Goal: Communication & Community: Participate in discussion

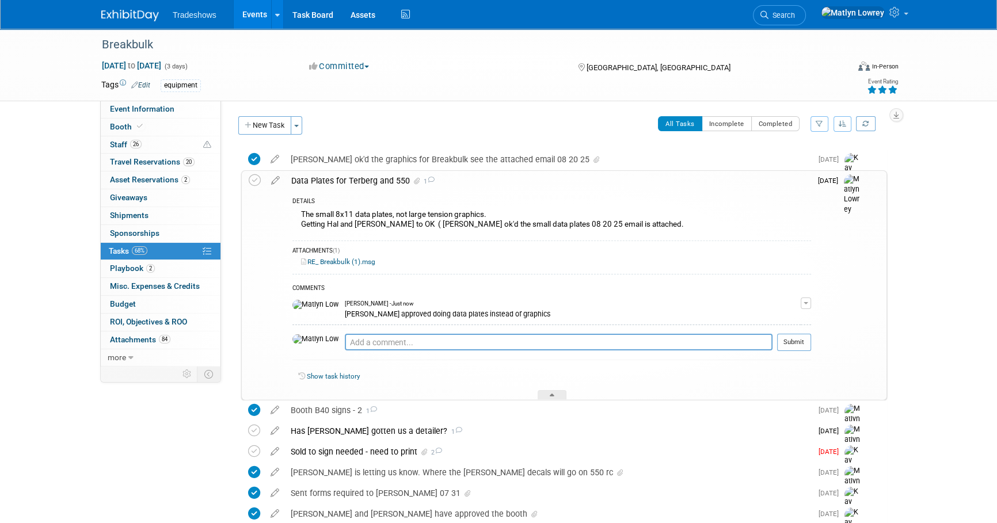
click at [426, 332] on div "COMMENTS Matlyn Lowrey - Just now Barry approved doing data plates instead of g…" at bounding box center [551, 320] width 518 height 92
click at [420, 348] on textarea at bounding box center [559, 342] width 428 height 17
type textarea "need to find specs for data plates"
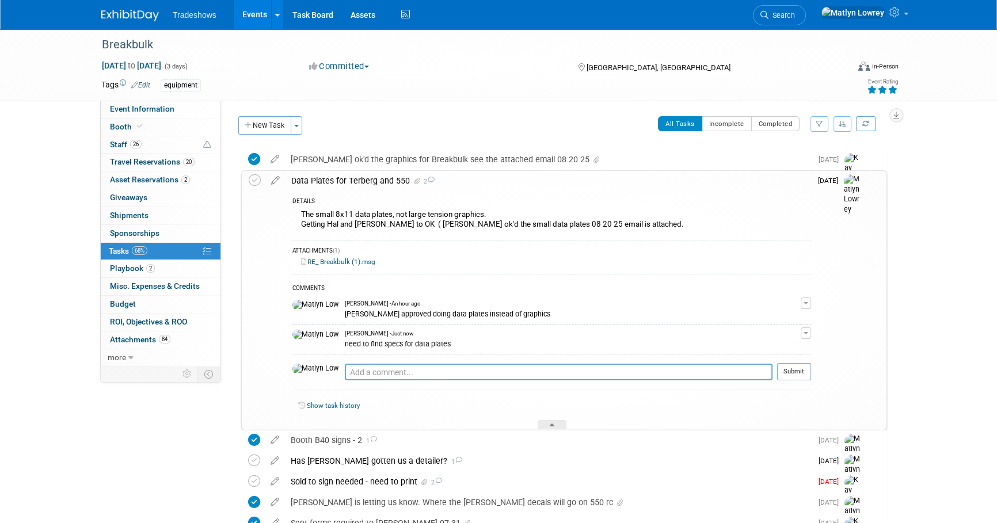
click at [552, 112] on div "Equipment Information: Trucks/Equipment/ display piece going to be on display I…" at bounding box center [558, 233] width 674 height 265
click at [248, 18] on link "Events" at bounding box center [255, 14] width 42 height 29
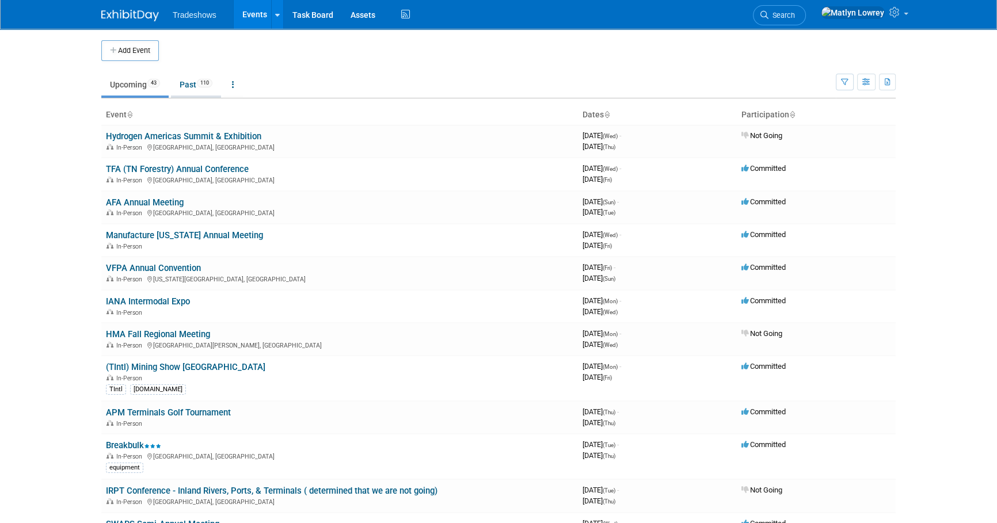
click at [184, 85] on link "Past 110" at bounding box center [196, 85] width 50 height 22
